Goal: Task Accomplishment & Management: Use online tool/utility

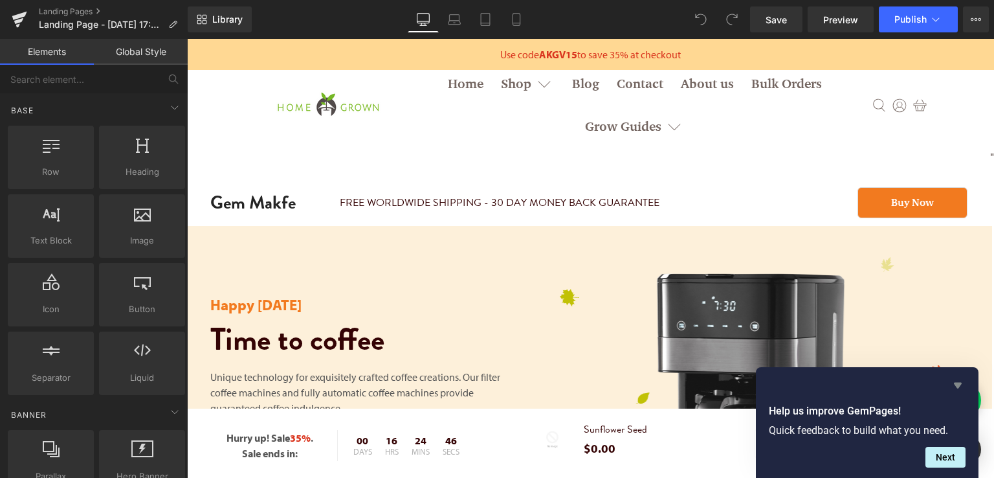
click at [958, 388] on icon "Hide survey" at bounding box center [958, 385] width 16 height 16
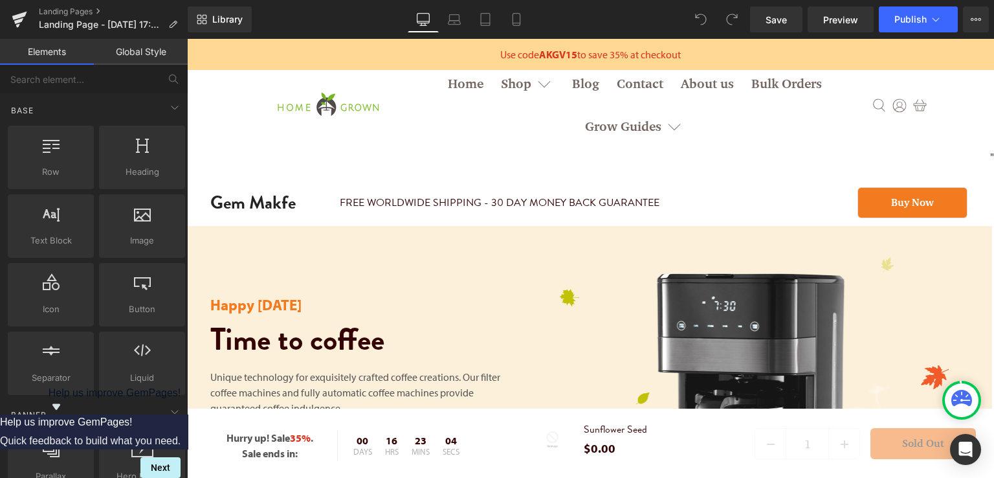
click at [396, 126] on div at bounding box center [327, 105] width 147 height 85
click at [976, 19] on icon at bounding box center [976, 19] width 3 height 3
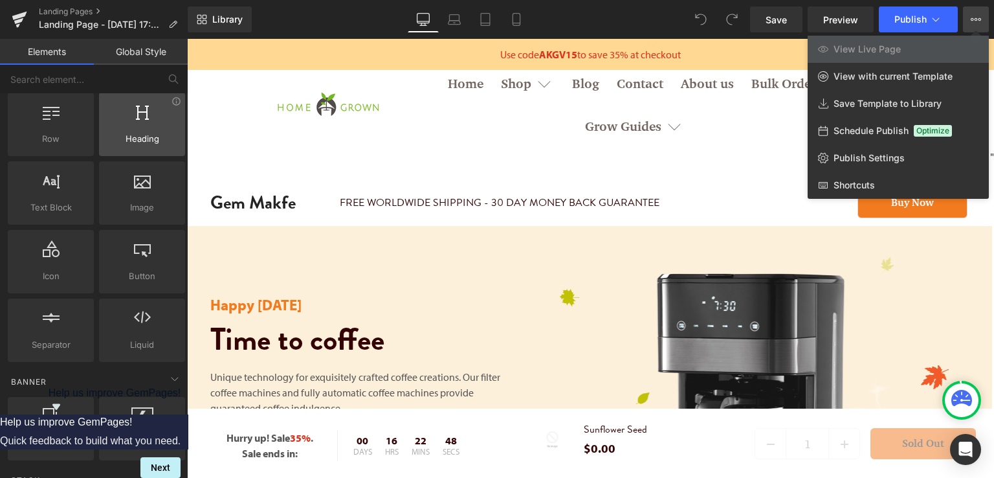
scroll to position [65, 0]
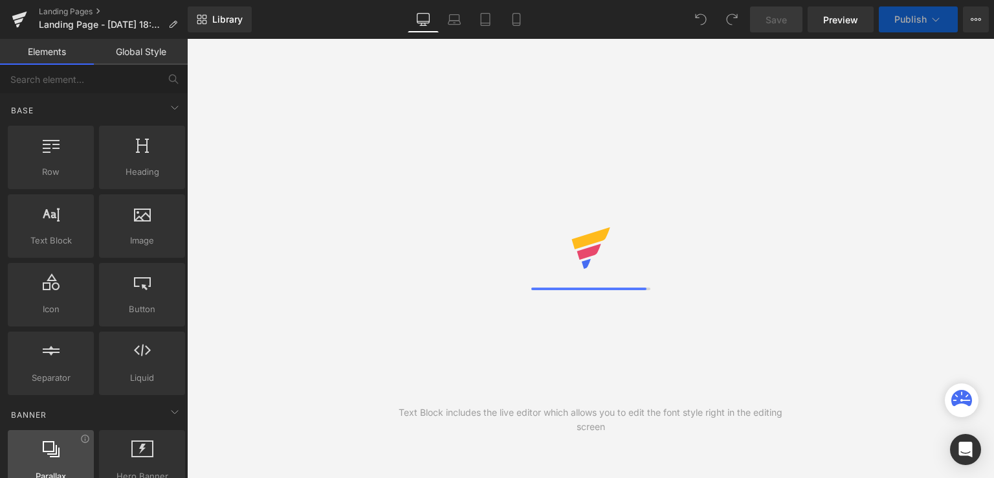
drag, startPoint x: 52, startPoint y: 424, endPoint x: 38, endPoint y: 459, distance: 37.7
click at [38, 459] on div "Parallax banner, slideshow, hero, image, cover, parallax, effect Hero Banner ba…" at bounding box center [96, 461] width 183 height 69
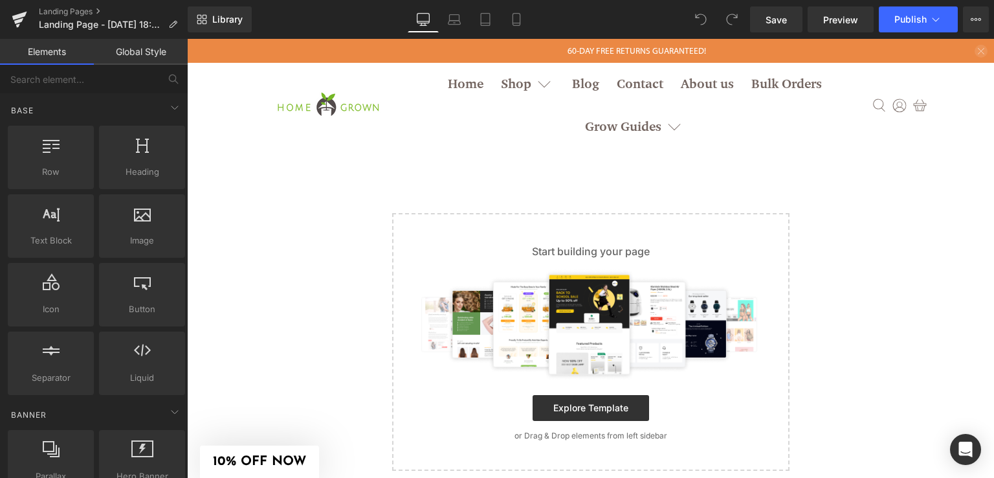
click at [629, 48] on p "60-DAY FREE RETURNS GUARANTEED!" at bounding box center [638, 50] width 148 height 11
click at [647, 123] on link "Grow Guides" at bounding box center [635, 127] width 118 height 43
click at [979, 18] on icon at bounding box center [980, 19] width 3 height 3
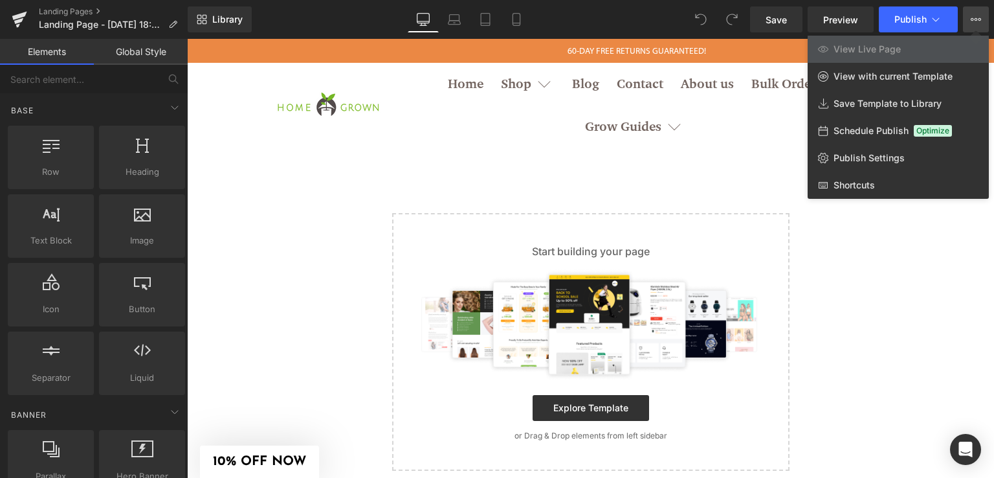
click at [883, 249] on div at bounding box center [590, 258] width 807 height 439
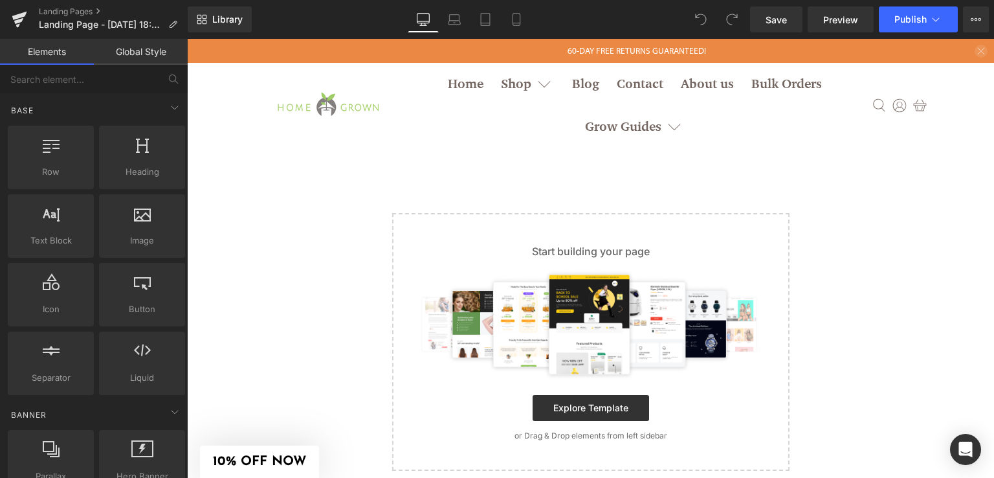
click at [346, 109] on img at bounding box center [327, 105] width 129 height 43
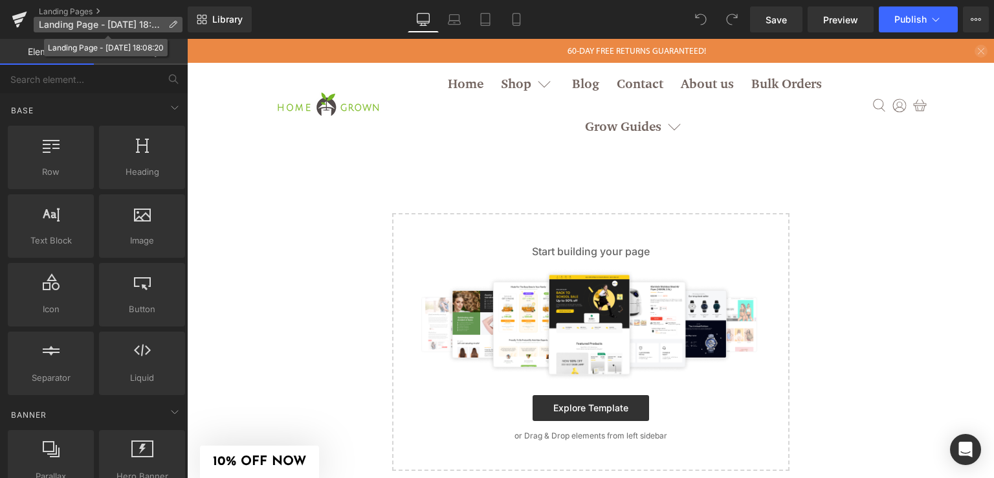
click at [173, 20] on icon at bounding box center [172, 24] width 9 height 9
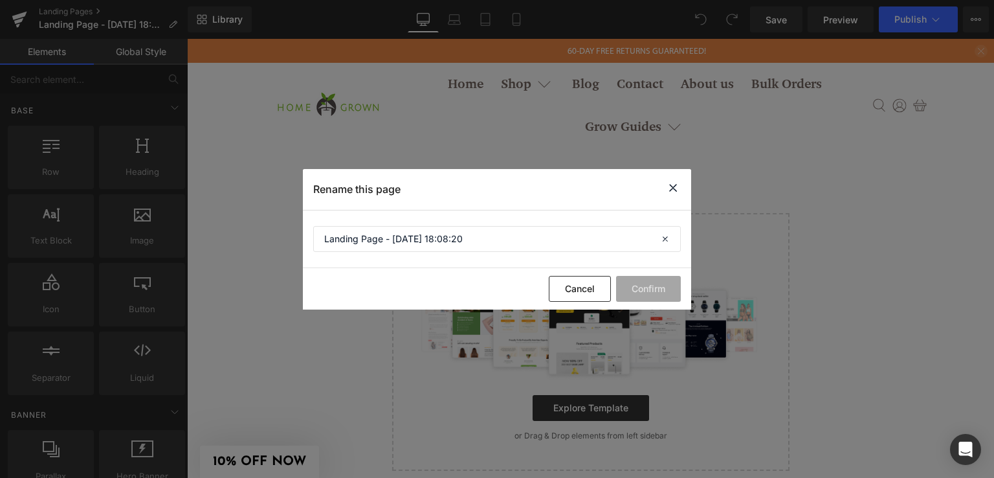
click at [675, 185] on icon at bounding box center [673, 188] width 16 height 16
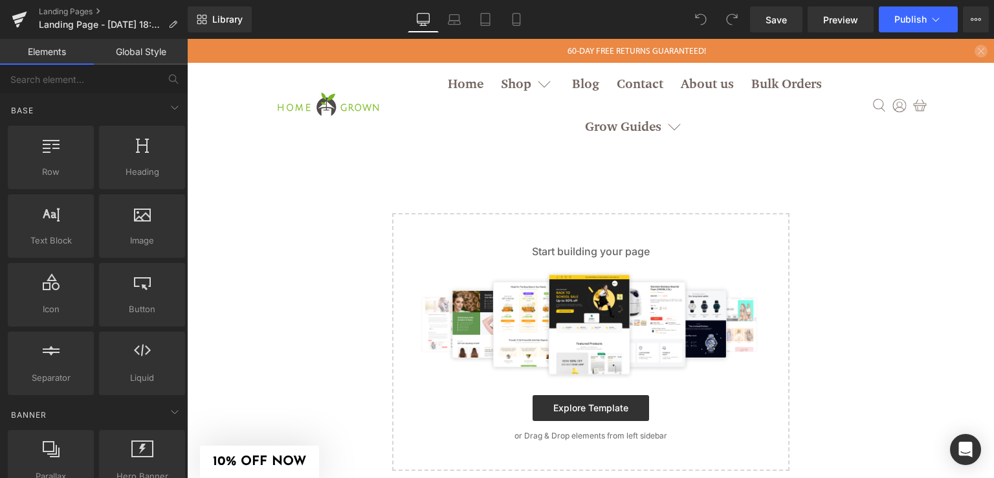
click at [978, 51] on icon "close" at bounding box center [981, 51] width 6 height 6
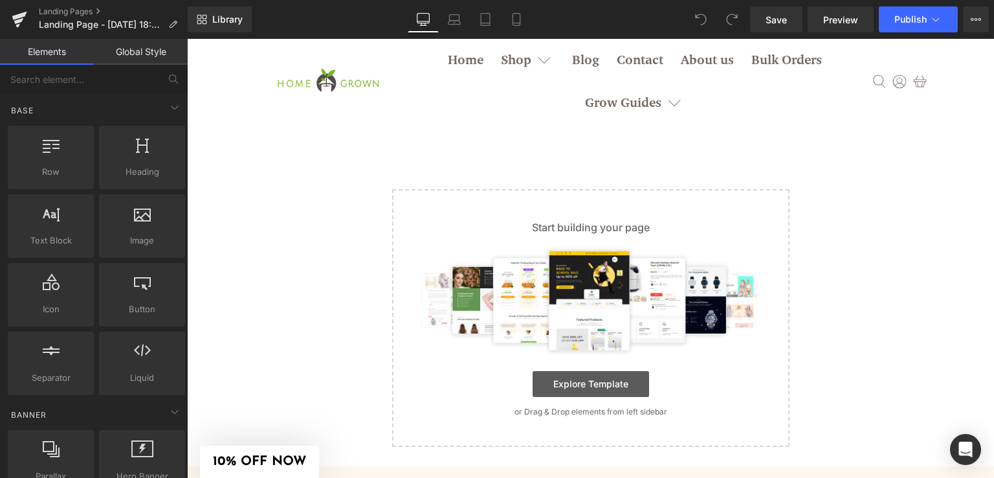
click at [596, 394] on link "Explore Template" at bounding box center [591, 384] width 117 height 26
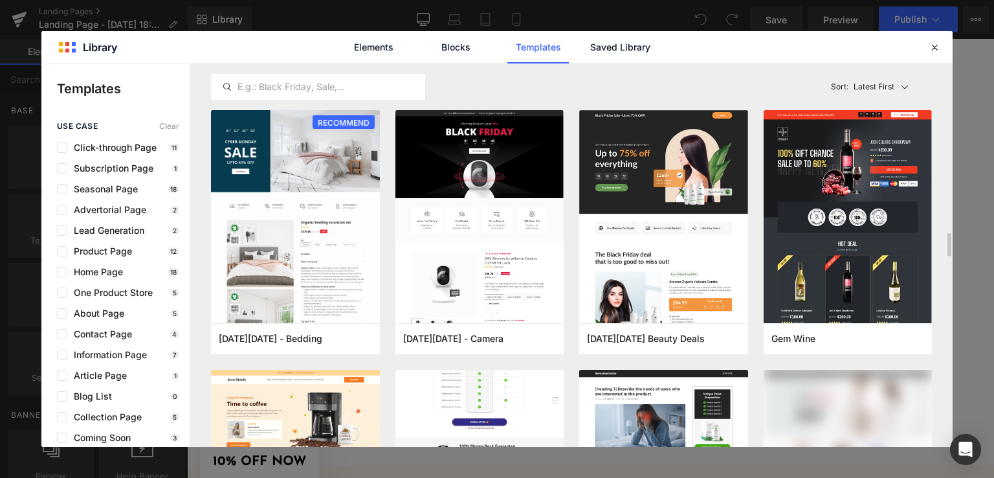
scroll to position [160, 0]
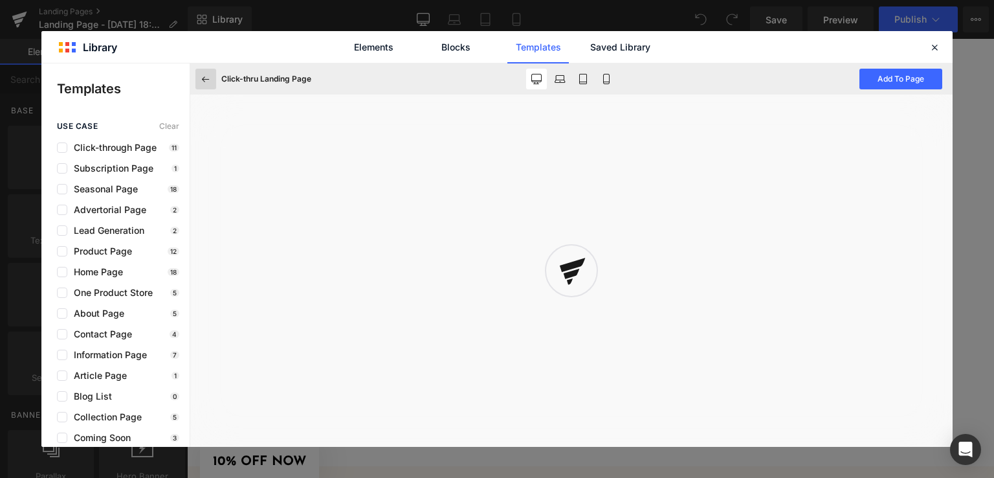
click at [207, 75] on icon at bounding box center [206, 79] width 12 height 12
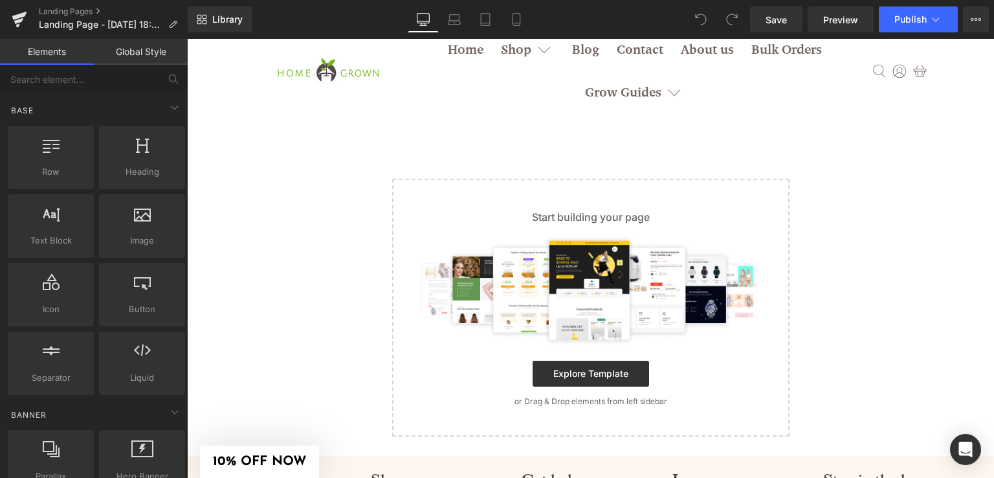
scroll to position [0, 0]
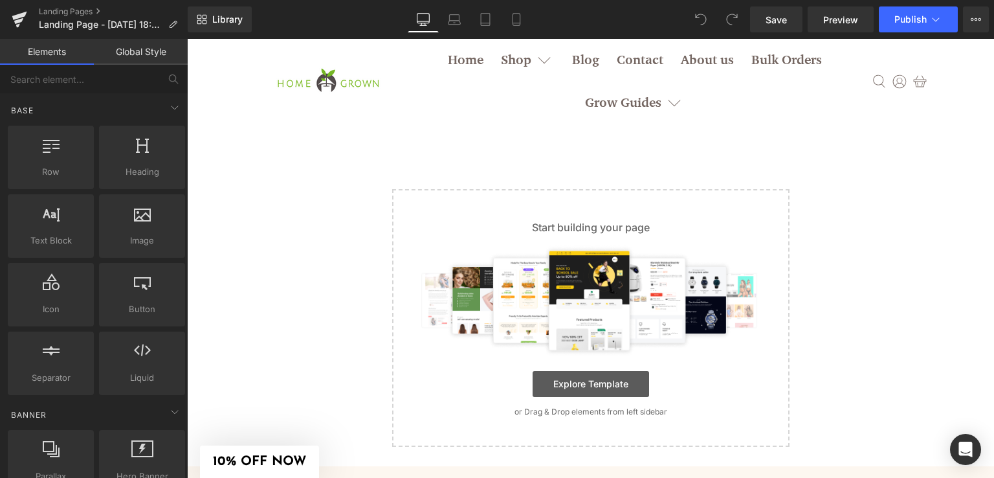
click at [594, 378] on link "Explore Template" at bounding box center [591, 384] width 117 height 26
drag, startPoint x: 986, startPoint y: 238, endPoint x: 992, endPoint y: 271, distance: 33.6
click at [581, 384] on link "Explore Template" at bounding box center [591, 384] width 117 height 26
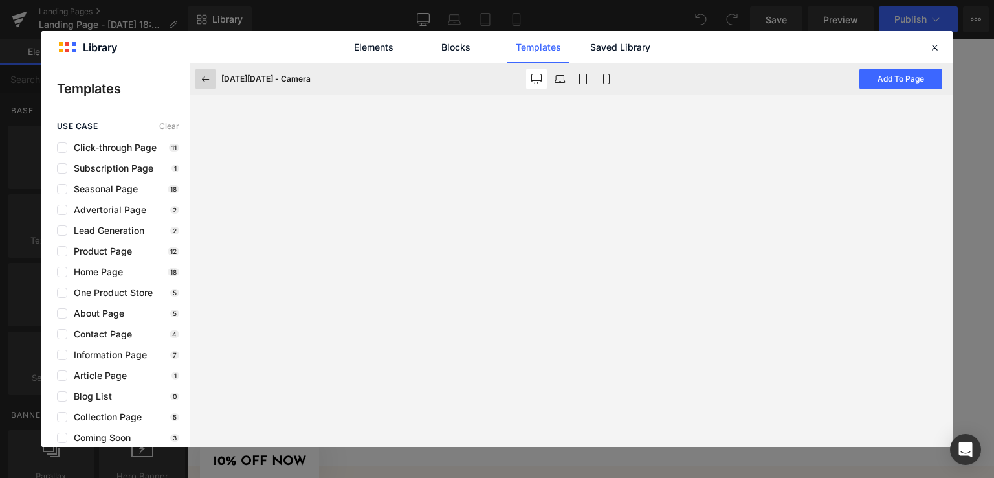
click at [200, 82] on icon at bounding box center [206, 79] width 12 height 12
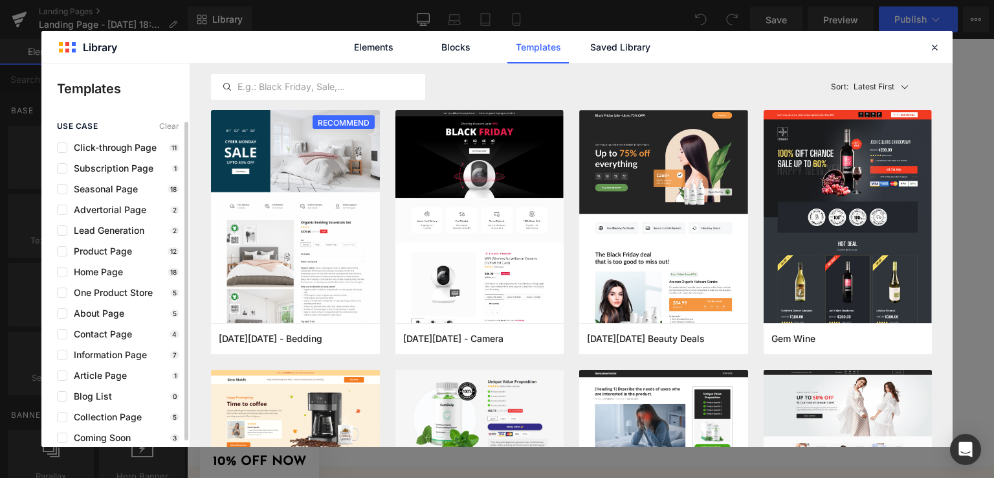
click at [166, 129] on span "Clear" at bounding box center [169, 126] width 20 height 9
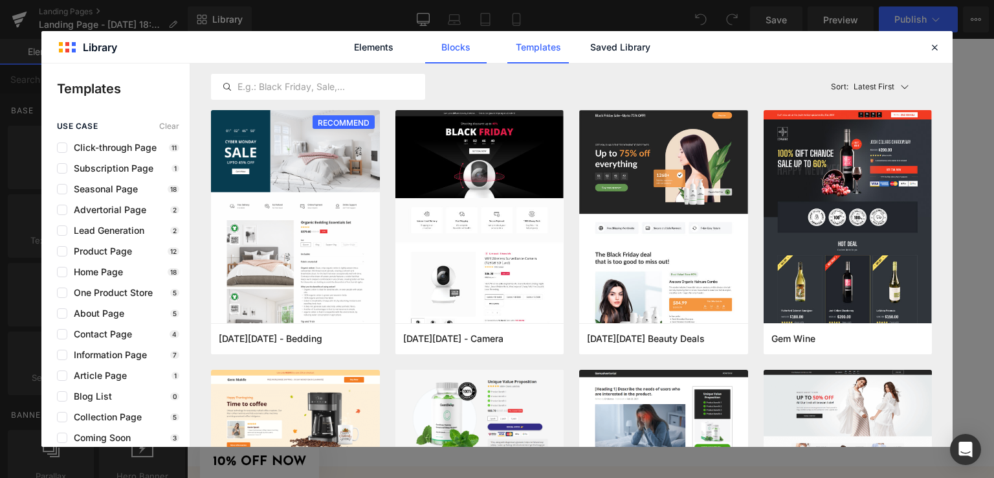
click at [450, 37] on link "Blocks" at bounding box center [455, 47] width 61 height 32
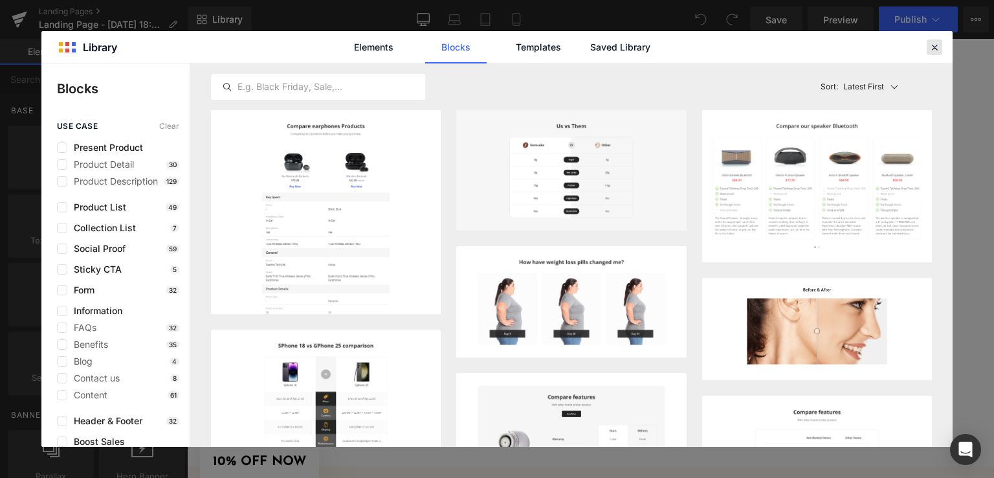
click at [940, 47] on icon at bounding box center [935, 47] width 12 height 12
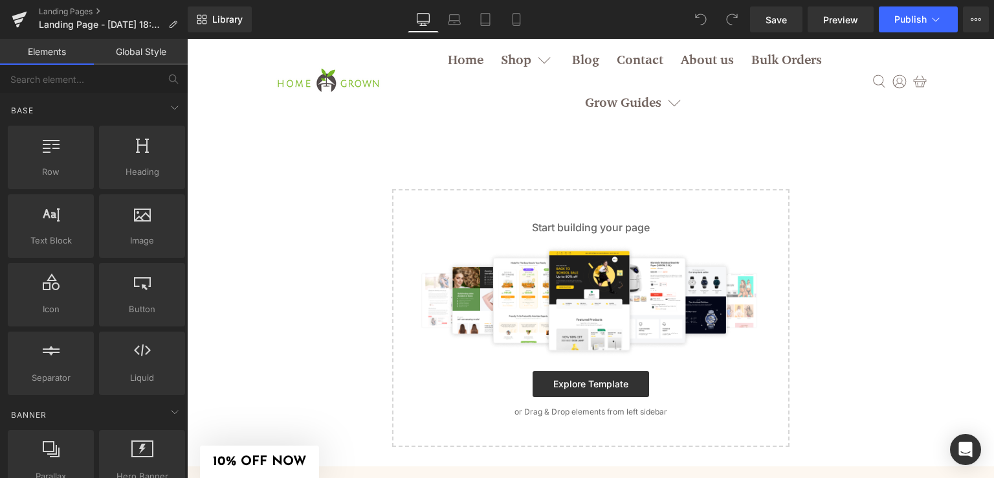
click at [173, 50] on link "Global Style" at bounding box center [141, 52] width 94 height 26
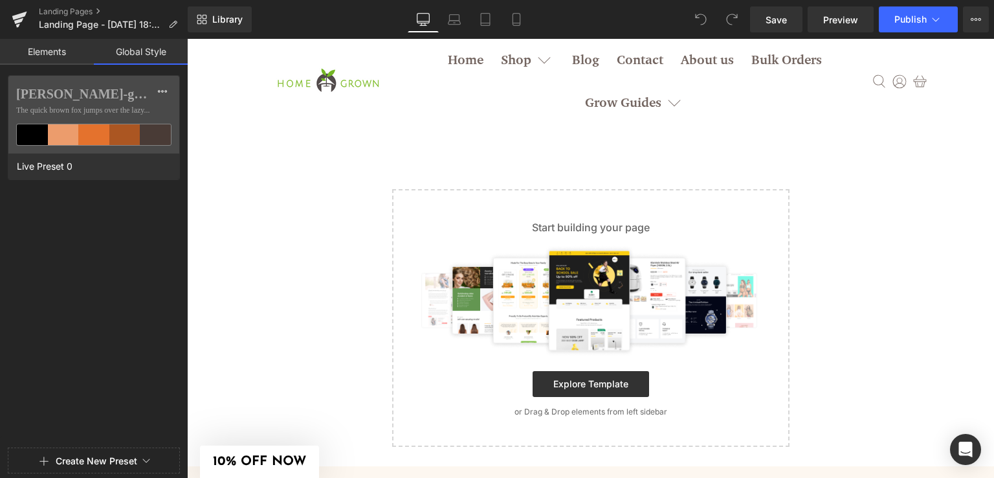
click at [23, 51] on link "Elements" at bounding box center [47, 52] width 94 height 26
